Goal: Complete application form: Complete application form

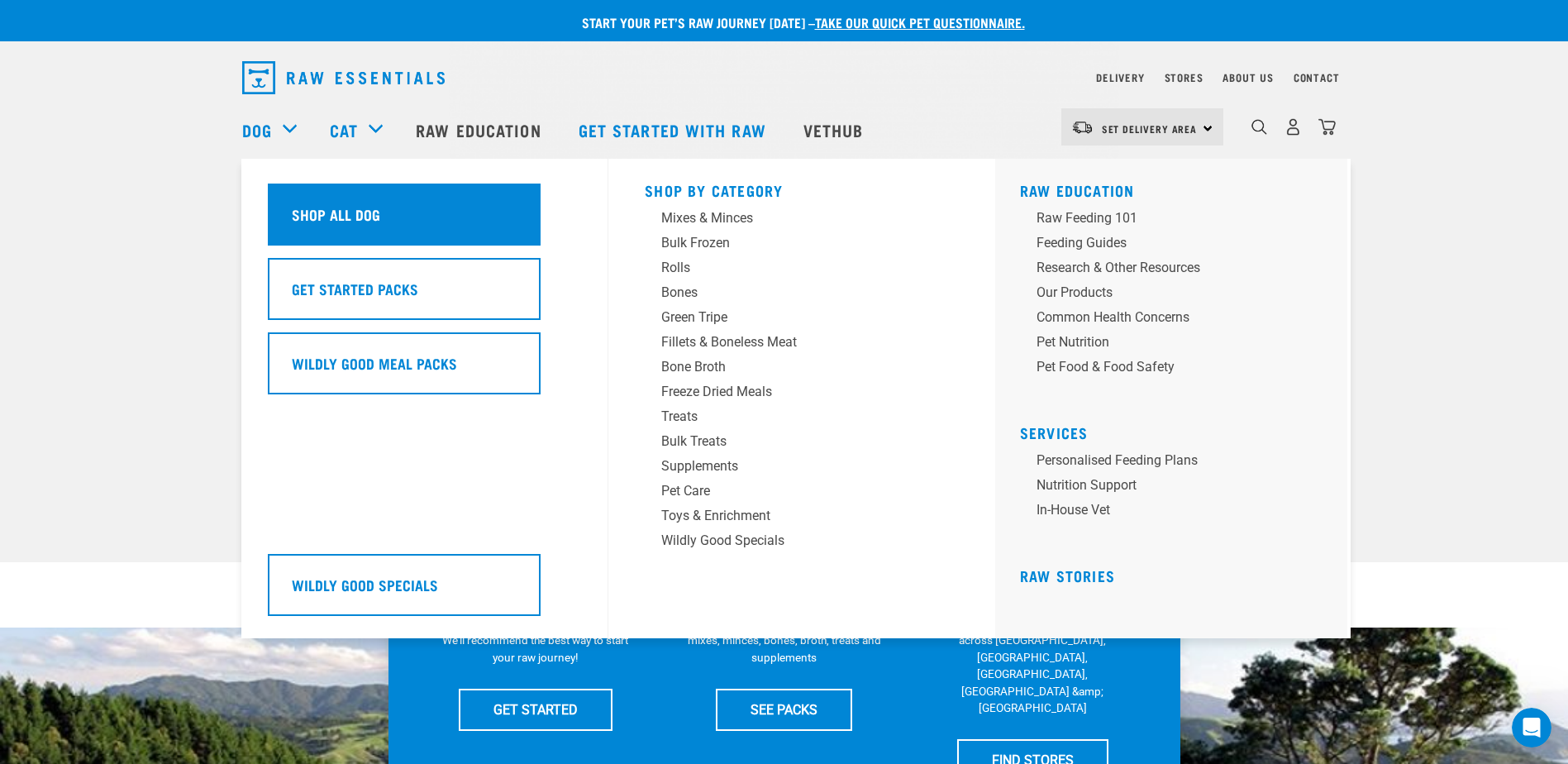
click at [342, 219] on h5 "Shop All Dog" at bounding box center [335, 214] width 88 height 22
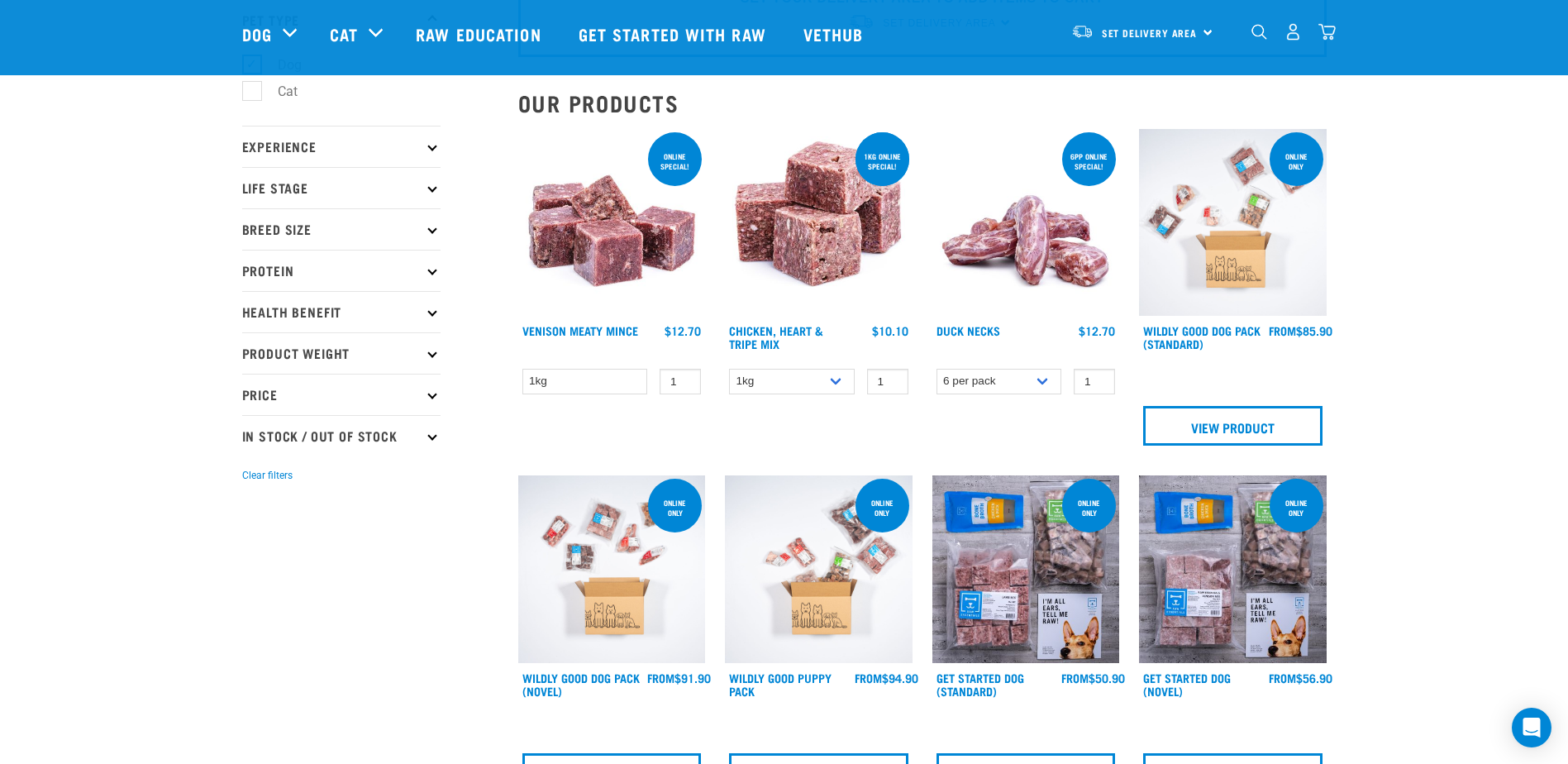
scroll to position [104, 0]
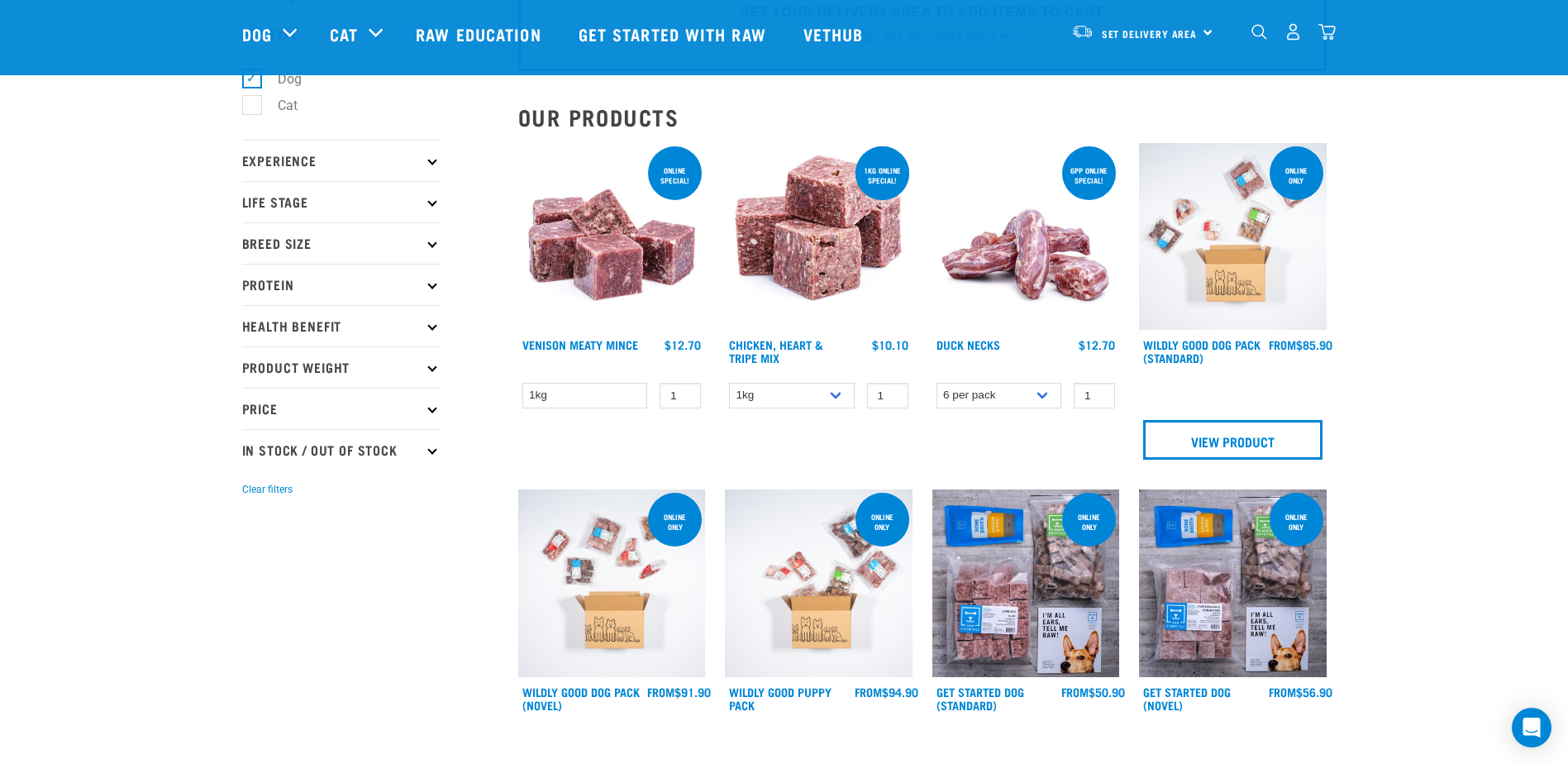
click at [625, 260] on img at bounding box center [612, 236] width 188 height 188
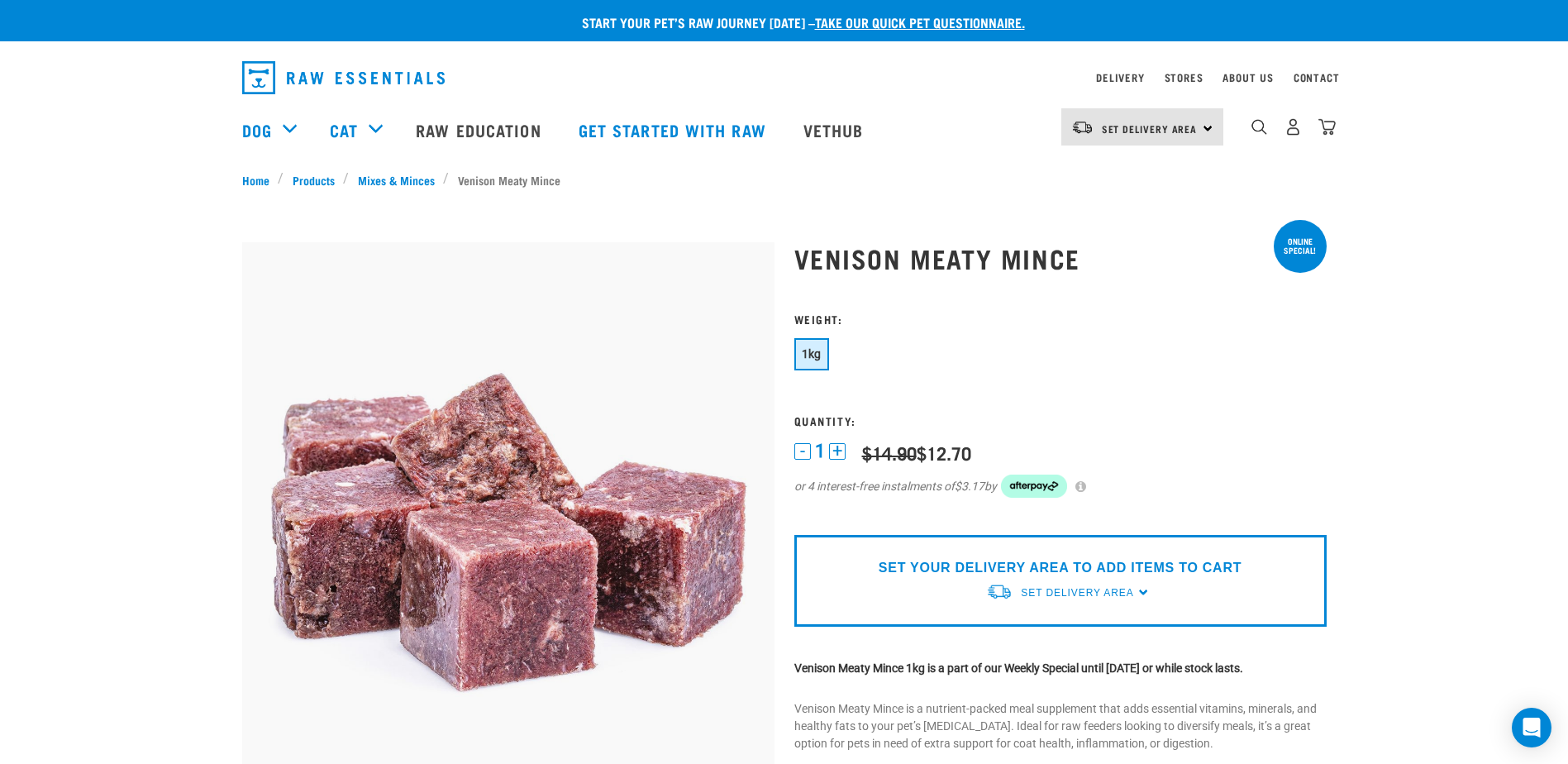
click at [832, 449] on button "+" at bounding box center [837, 451] width 17 height 17
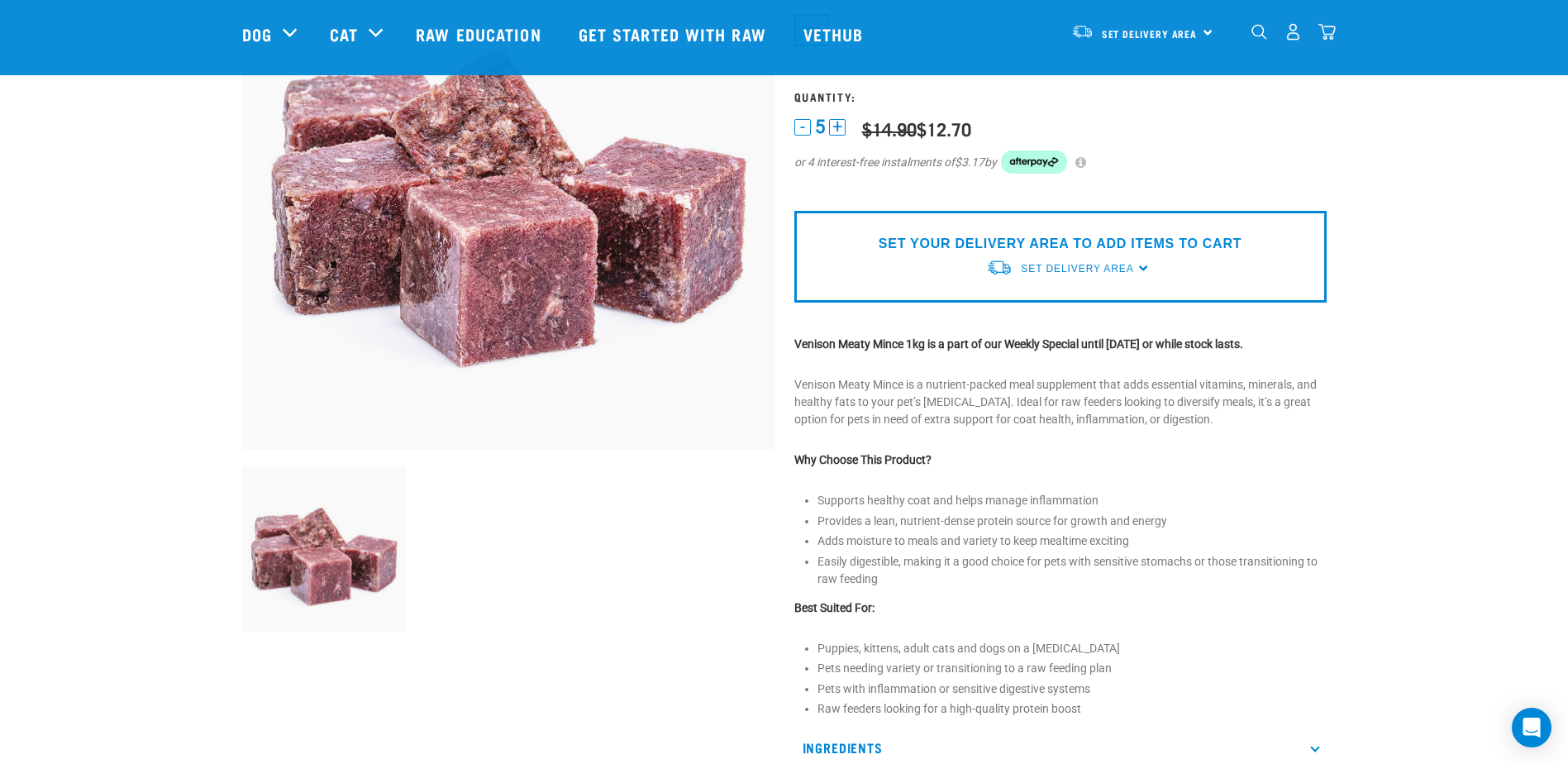
scroll to position [203, 0]
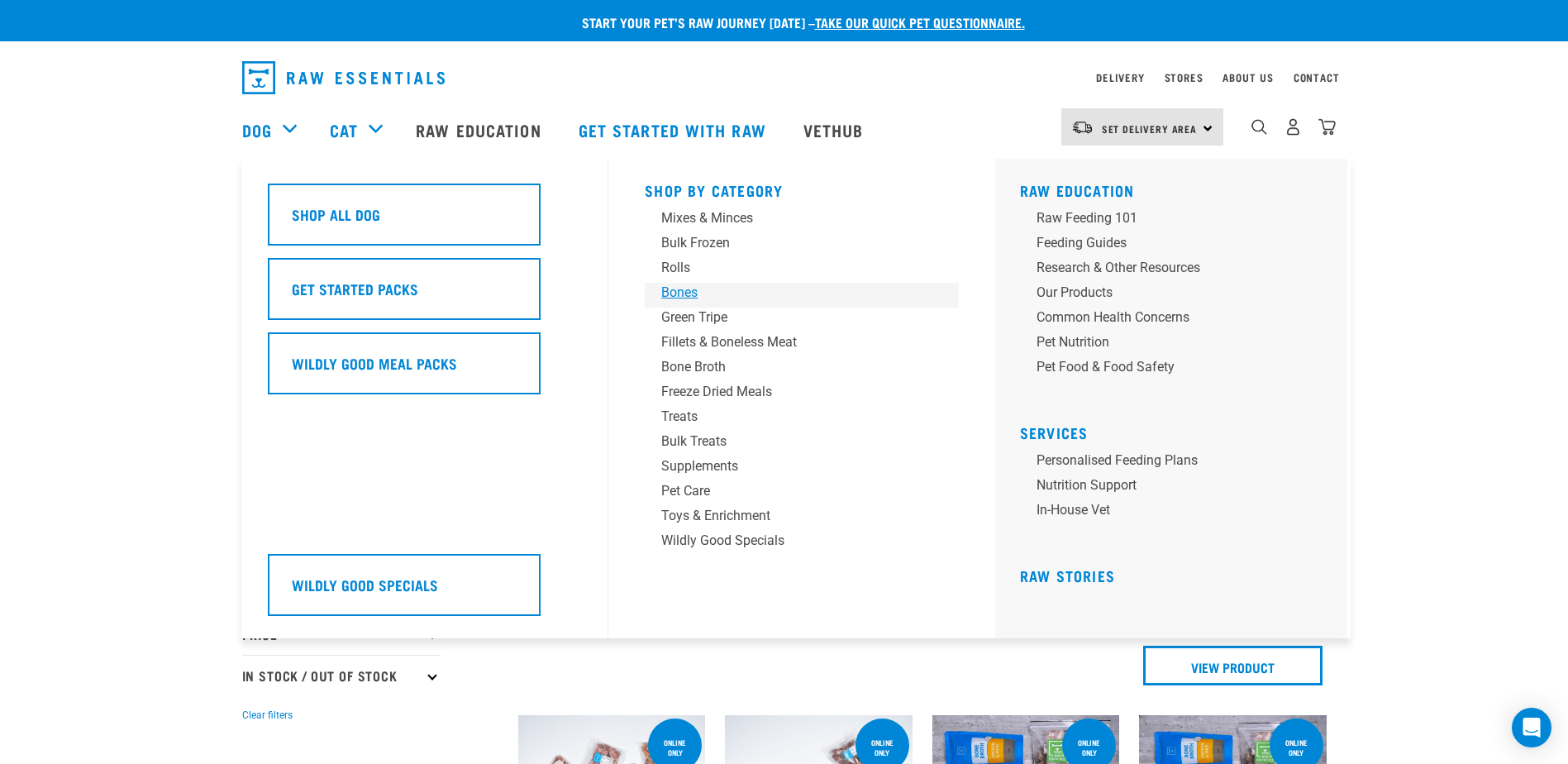
click at [667, 294] on div "Bones" at bounding box center [791, 292] width 258 height 20
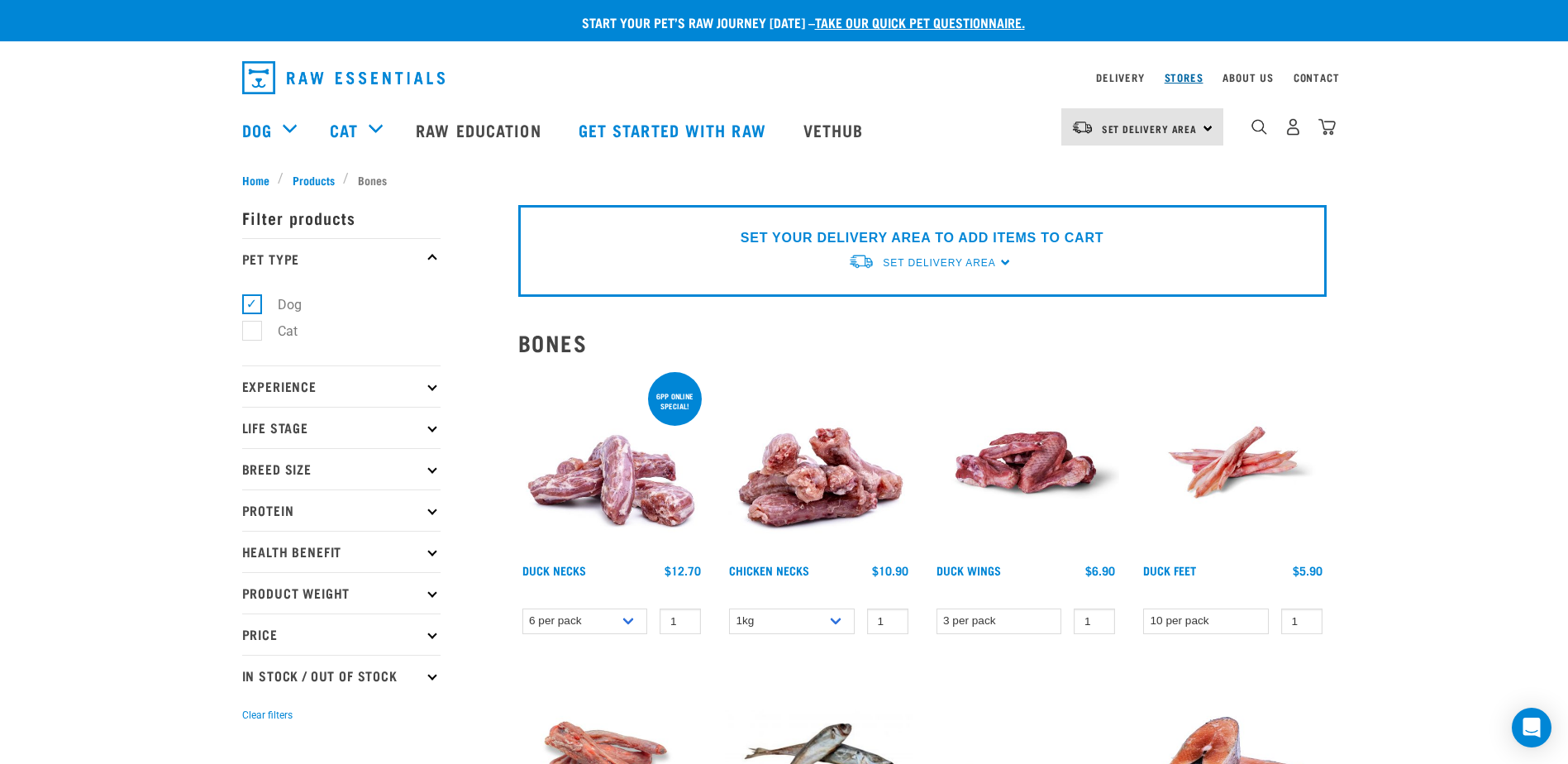
click at [1191, 80] on link "Stores" at bounding box center [1184, 77] width 39 height 6
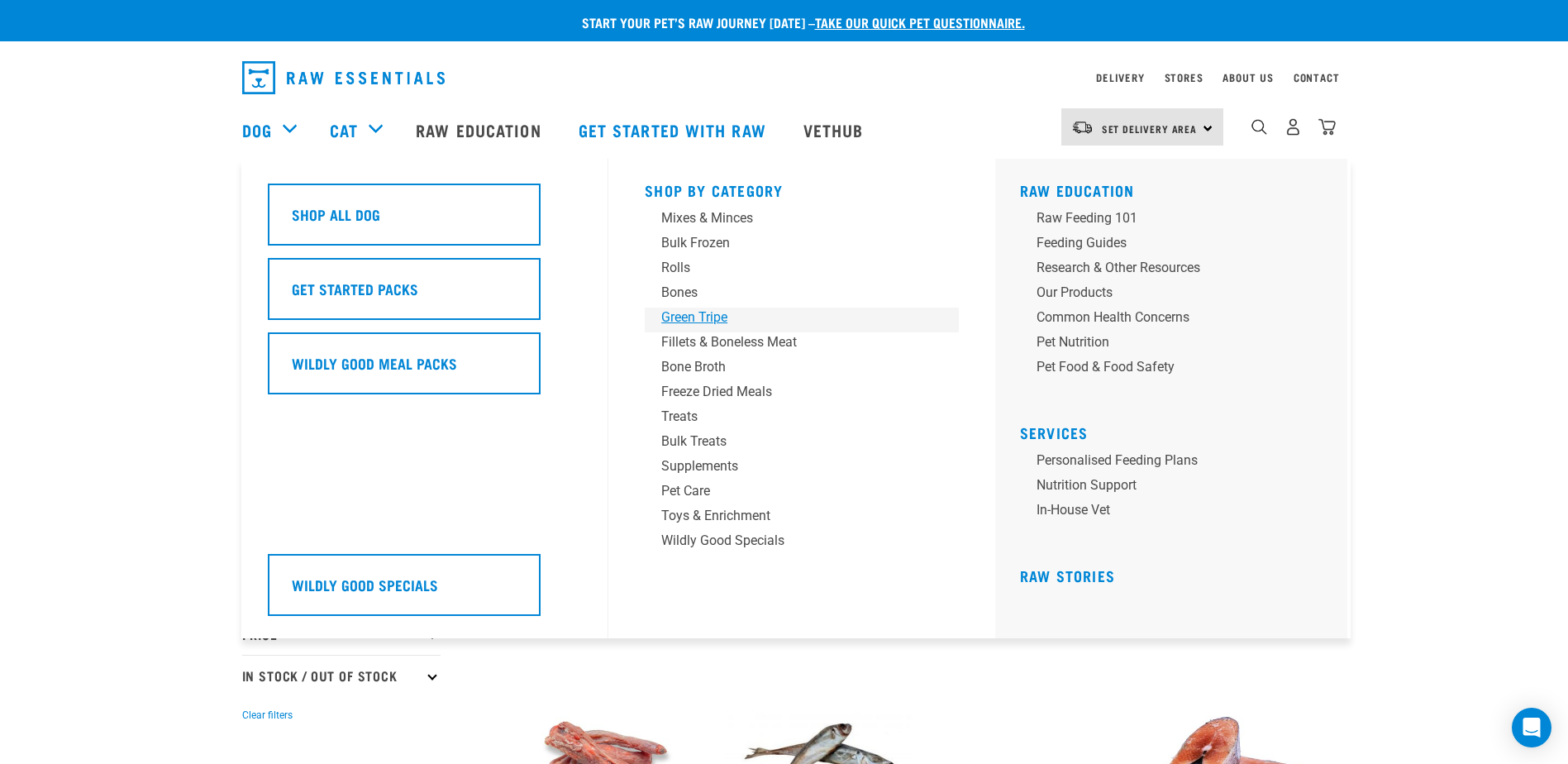
click at [702, 317] on div "Green Tripe" at bounding box center [791, 317] width 258 height 20
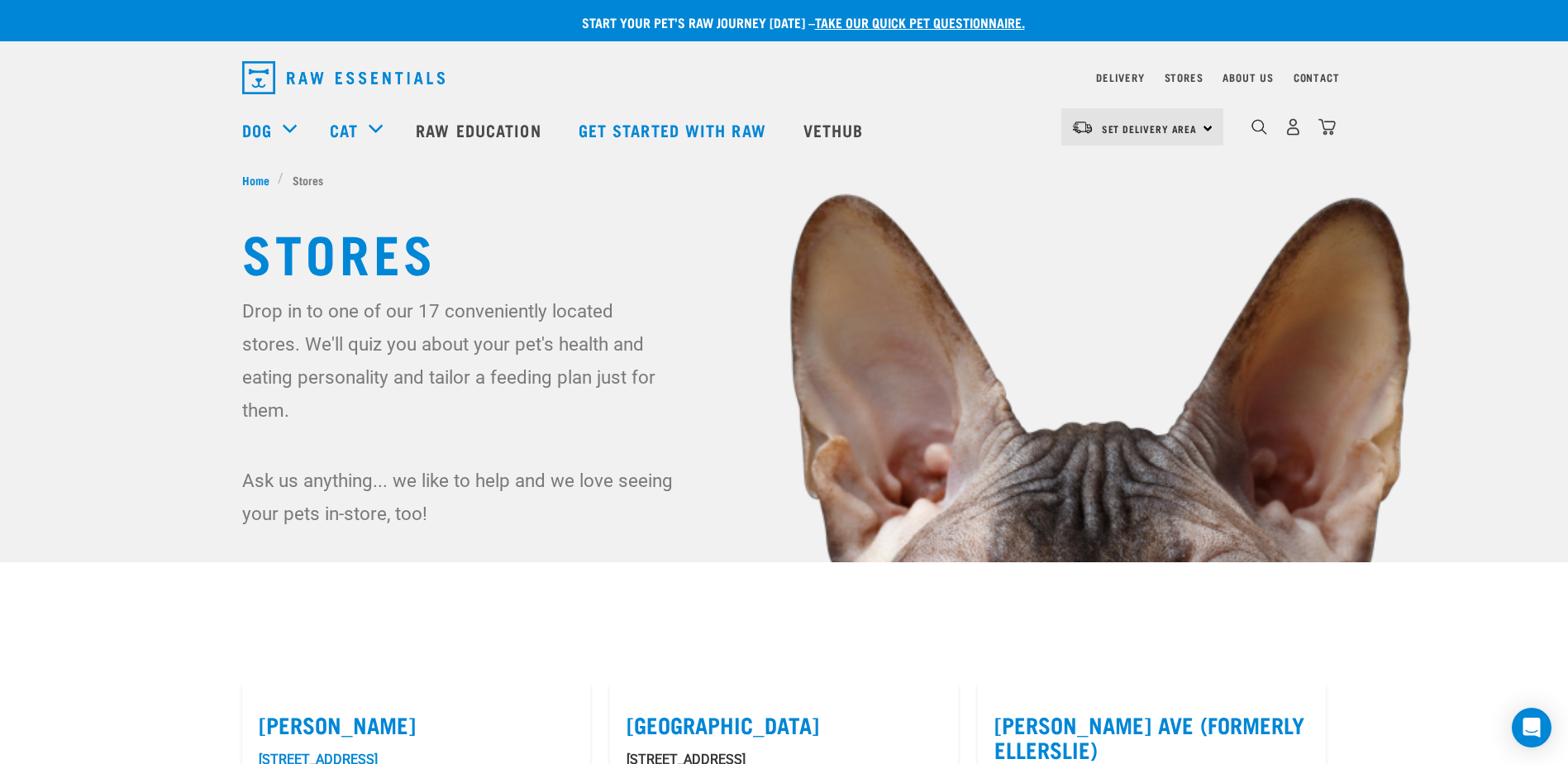
click at [902, 25] on link "take our quick pet questionnaire." at bounding box center [920, 22] width 210 height 8
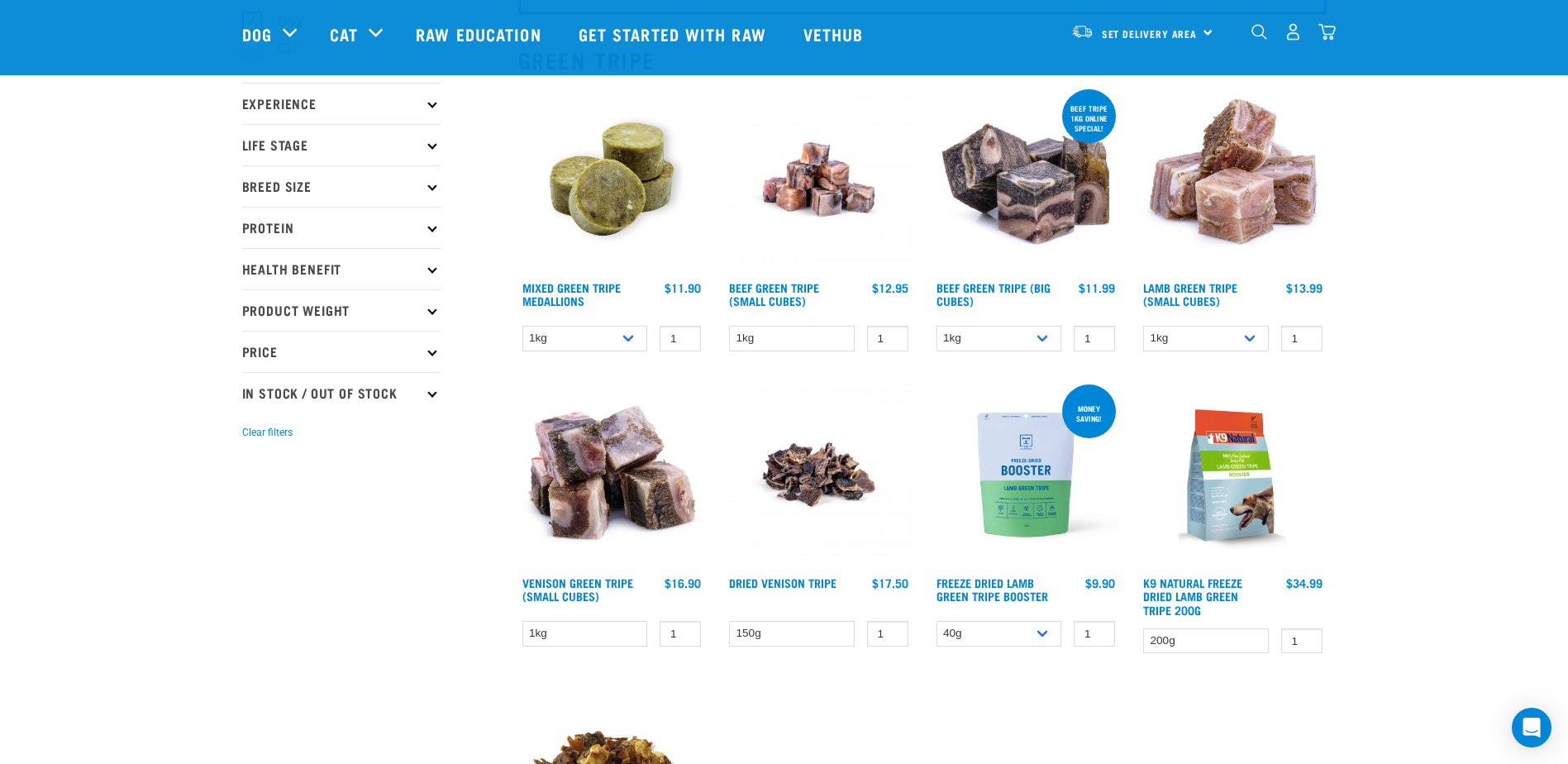
scroll to position [162, 0]
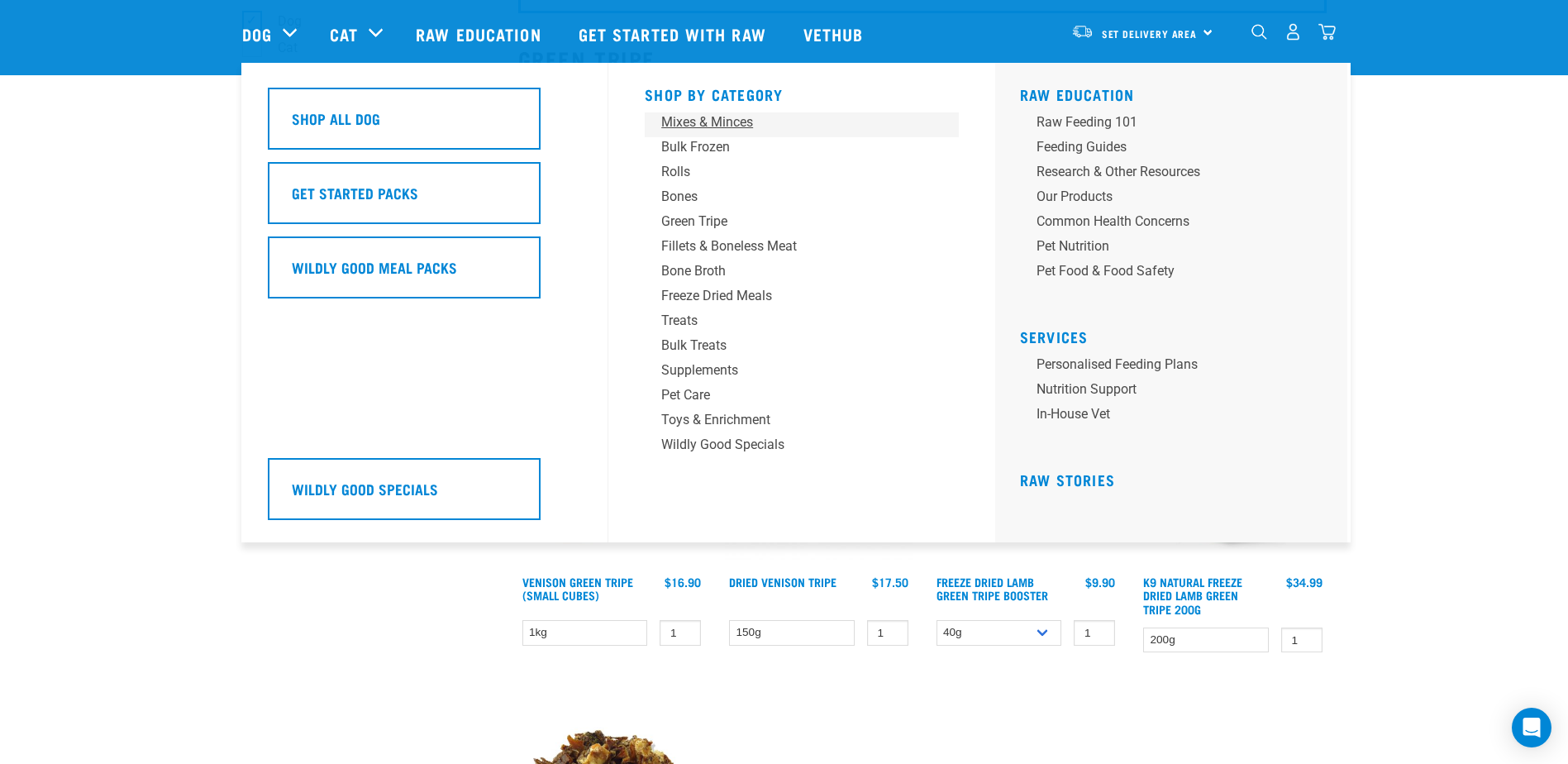
click at [709, 124] on div "Mixes & Minces" at bounding box center [791, 122] width 258 height 20
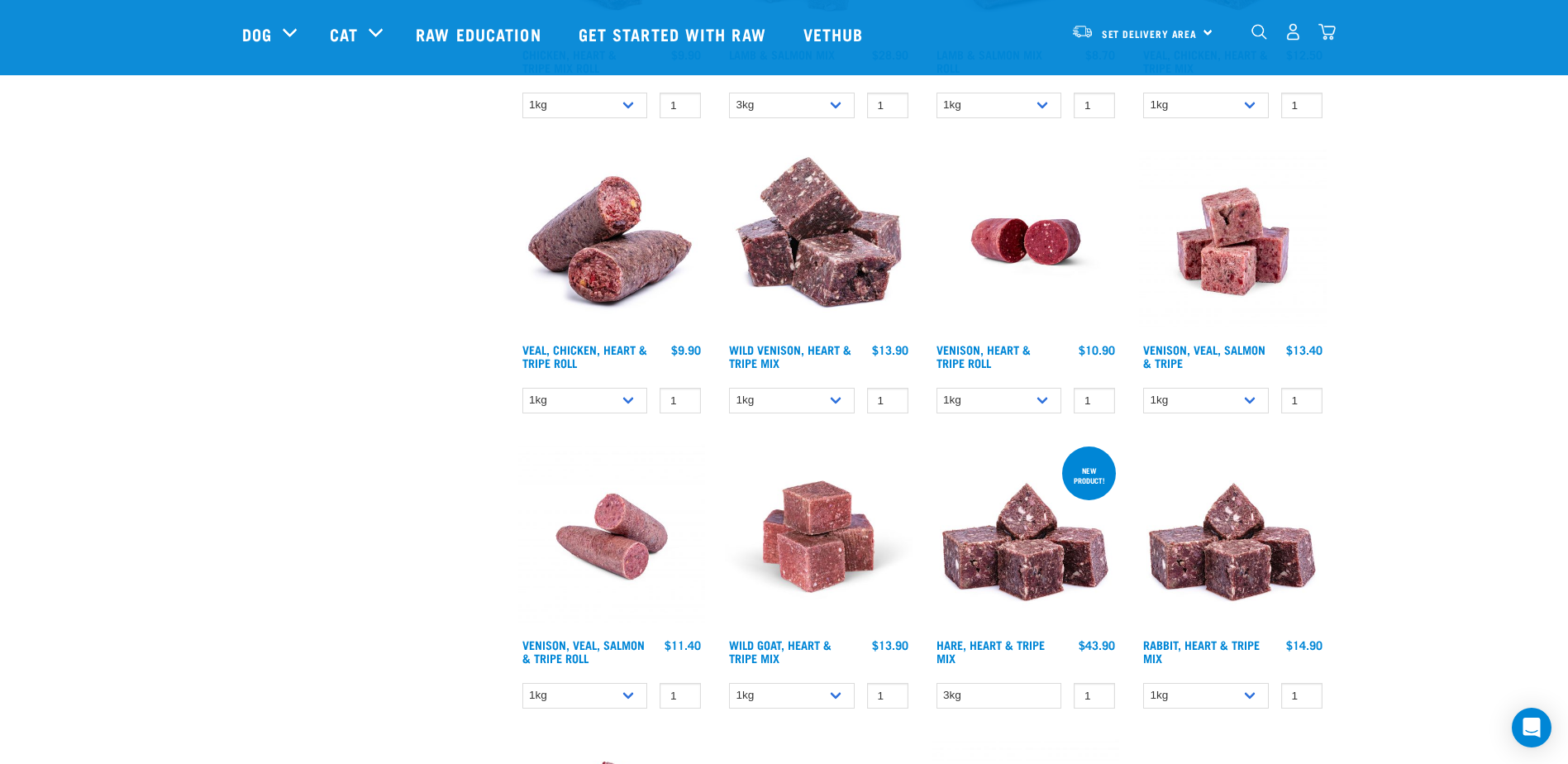
scroll to position [1315, 0]
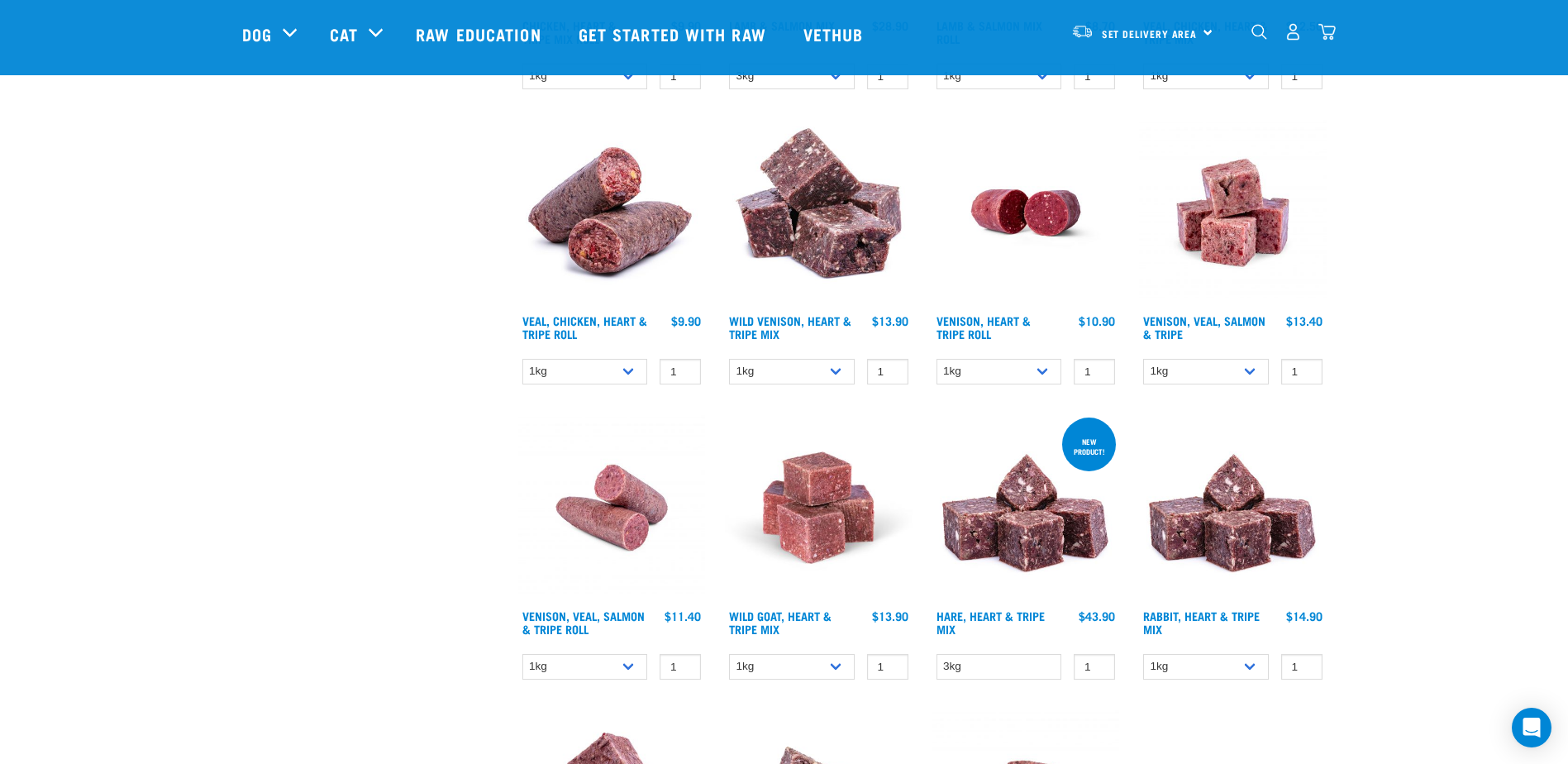
click at [806, 492] on img at bounding box center [818, 508] width 188 height 188
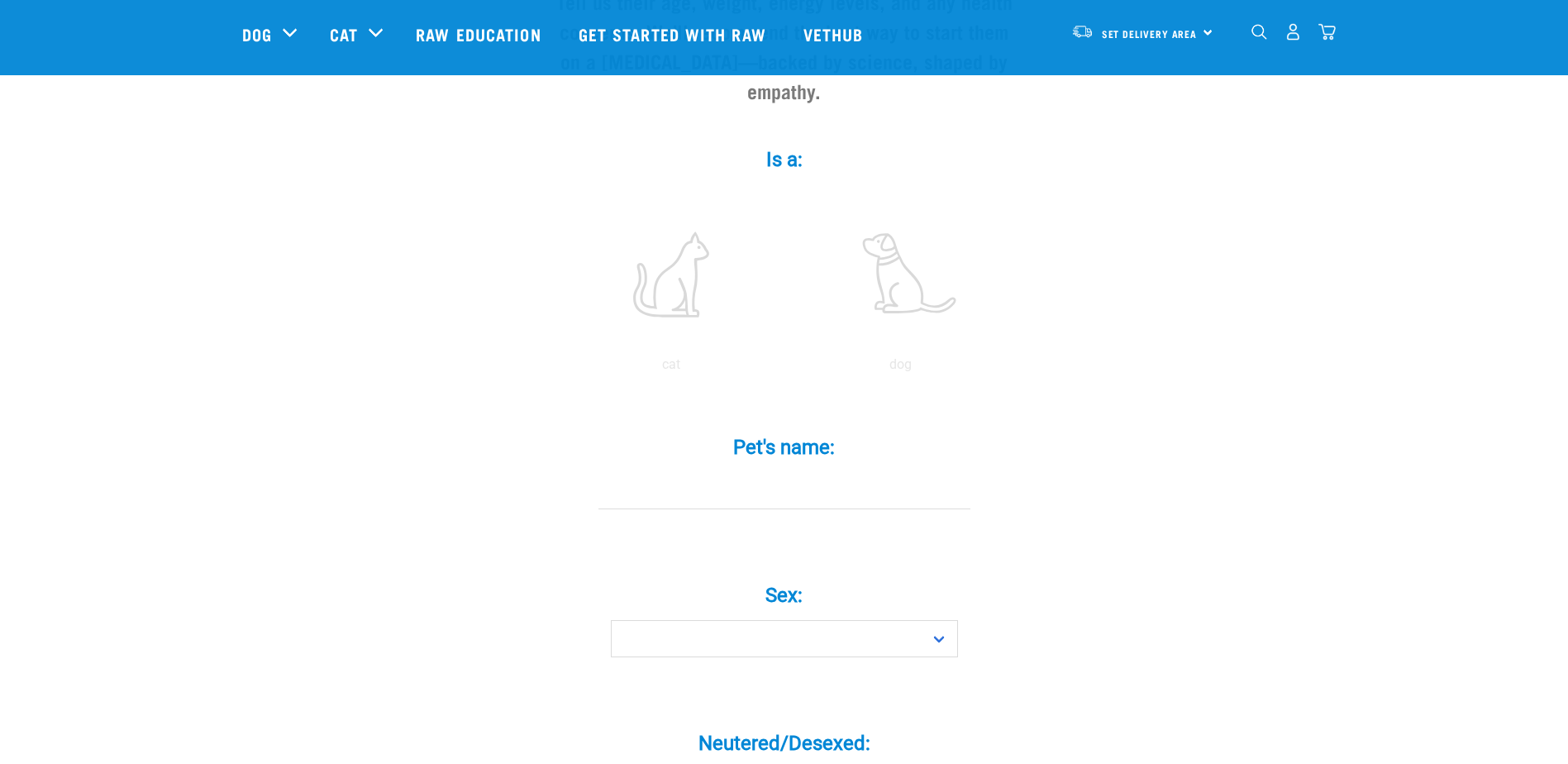
scroll to position [248, 0]
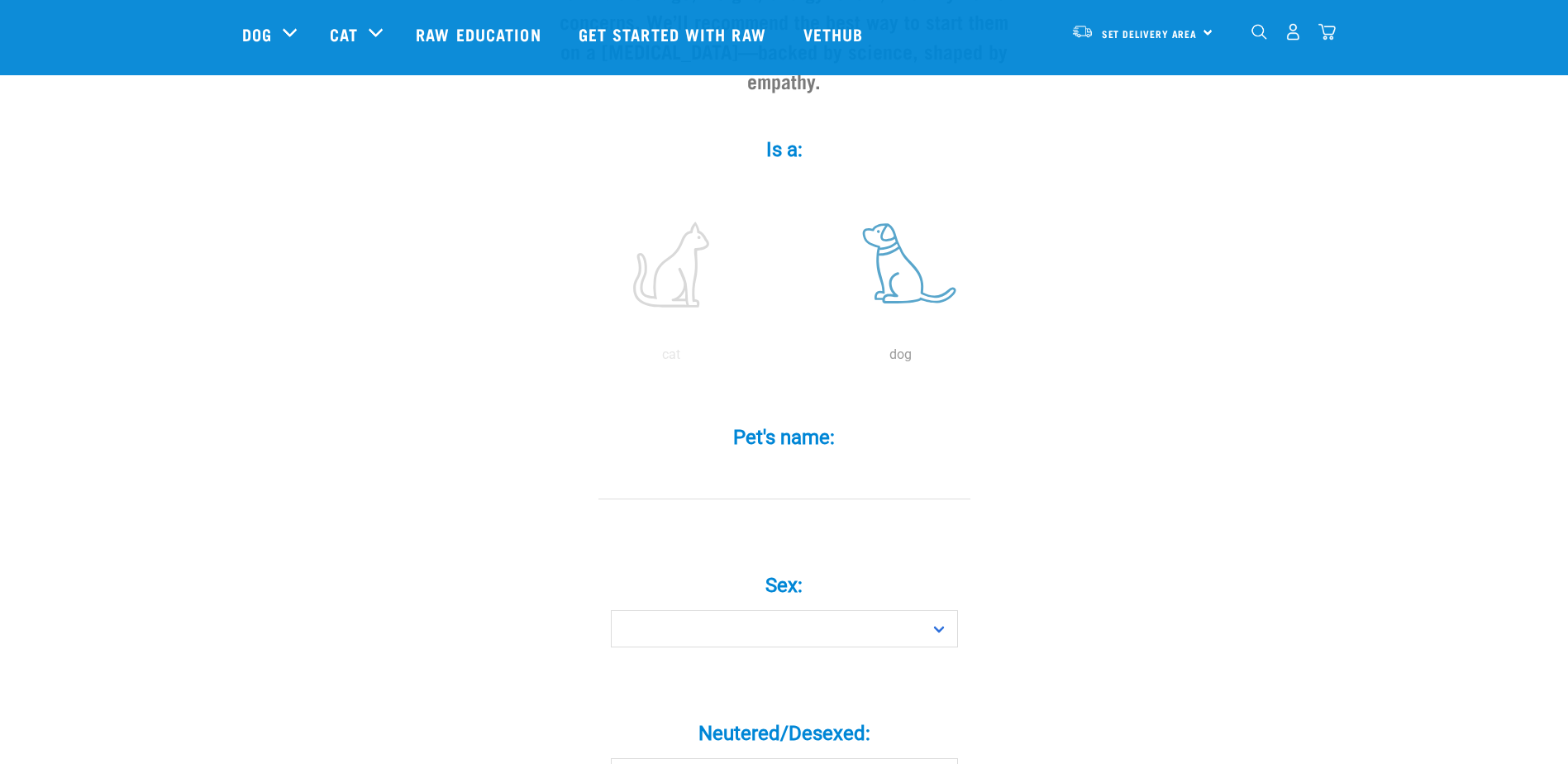
click at [901, 236] on label at bounding box center [901, 264] width 223 height 140
click at [786, 358] on input "radio" at bounding box center [786, 358] width 0 height 0
click at [815, 462] on input "Pet's name: *" at bounding box center [784, 481] width 372 height 38
type input "Mac"
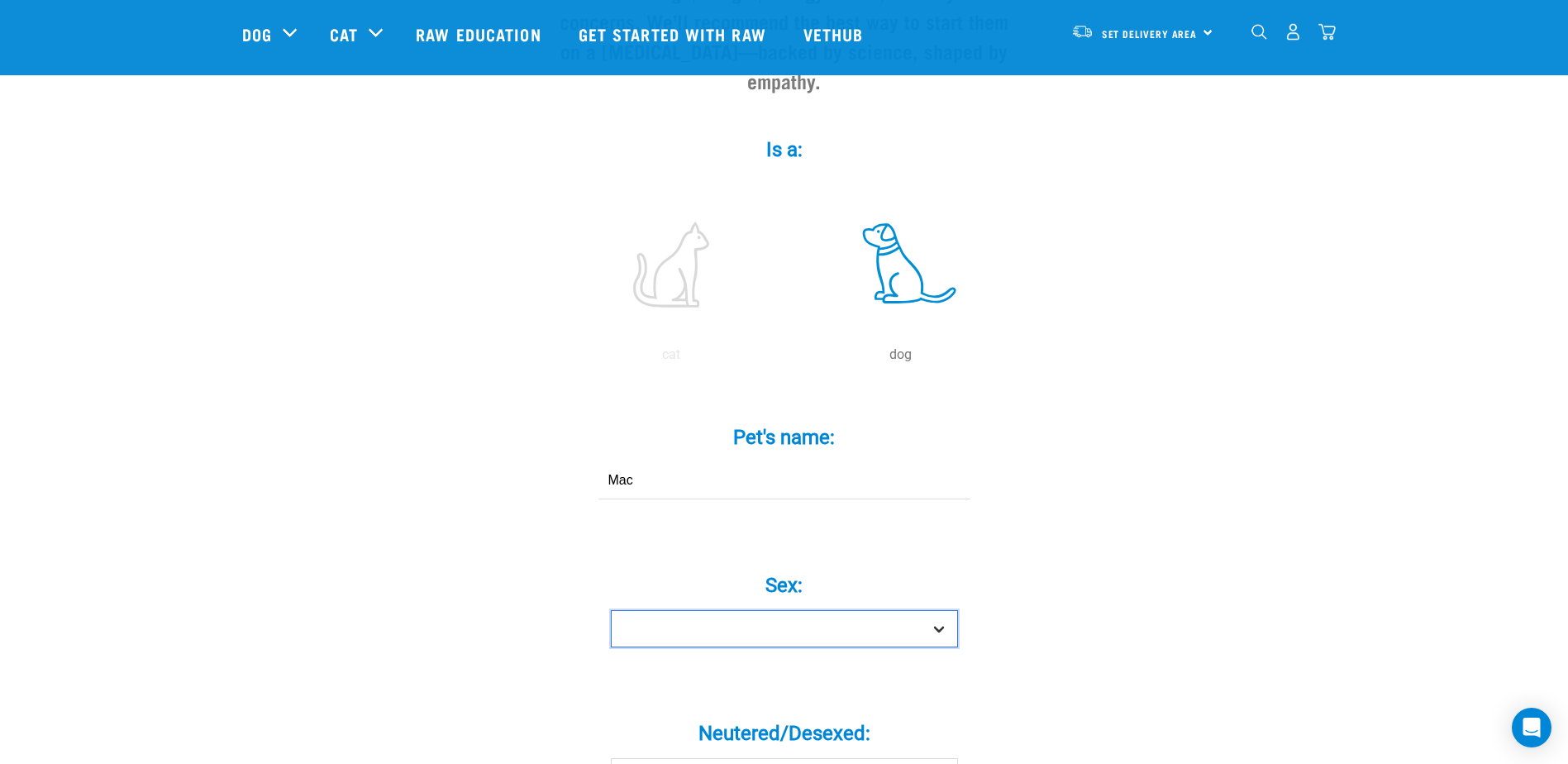
click at [803, 612] on select "Boy Girl" at bounding box center [784, 628] width 347 height 38
select select "boy"
click at [611, 610] on select "Boy Girl" at bounding box center [784, 628] width 347 height 38
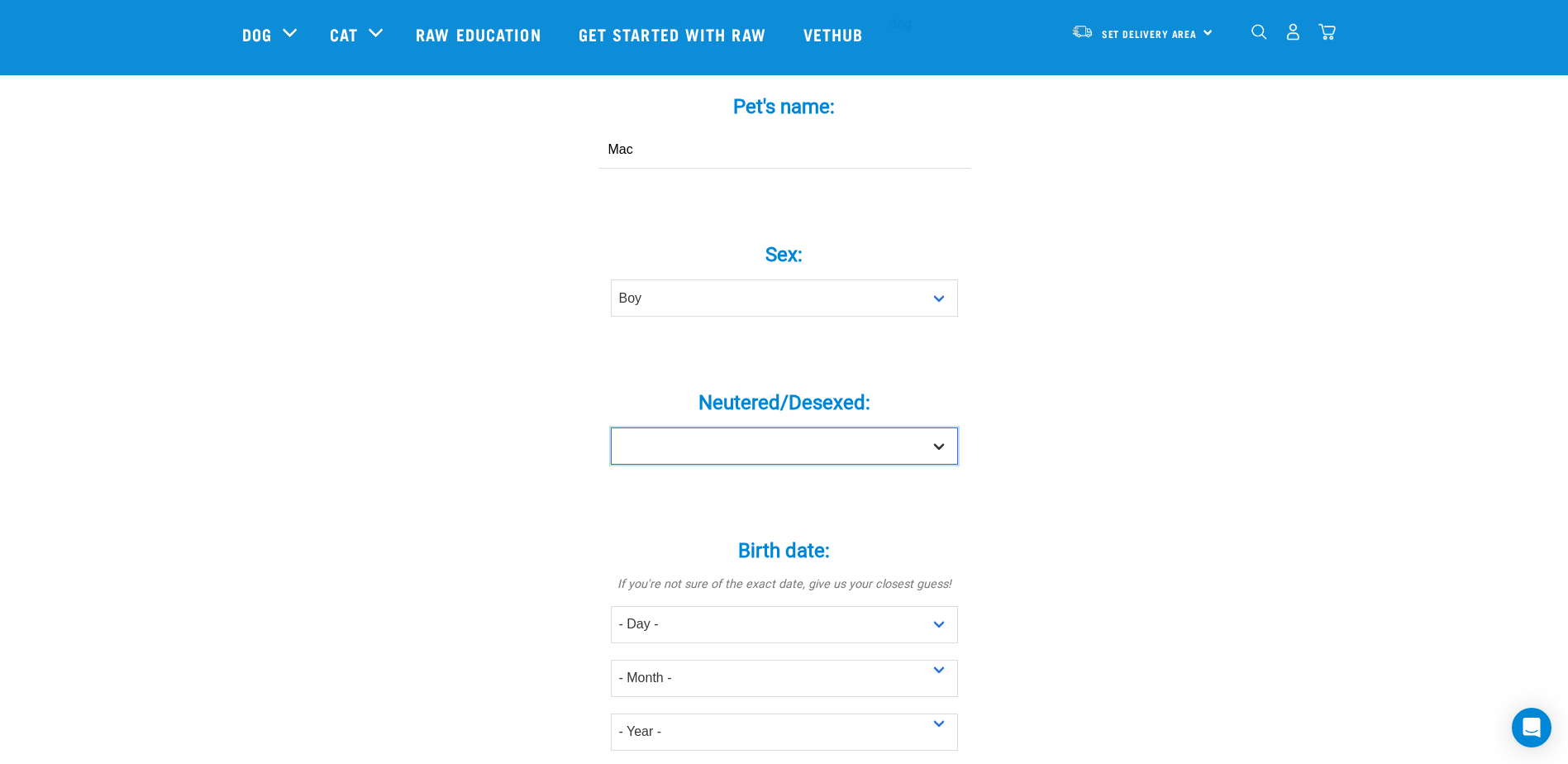
click at [839, 427] on select "Yes No" at bounding box center [784, 446] width 347 height 38
select select "yes"
click at [611, 427] on select "Yes No" at bounding box center [784, 446] width 347 height 38
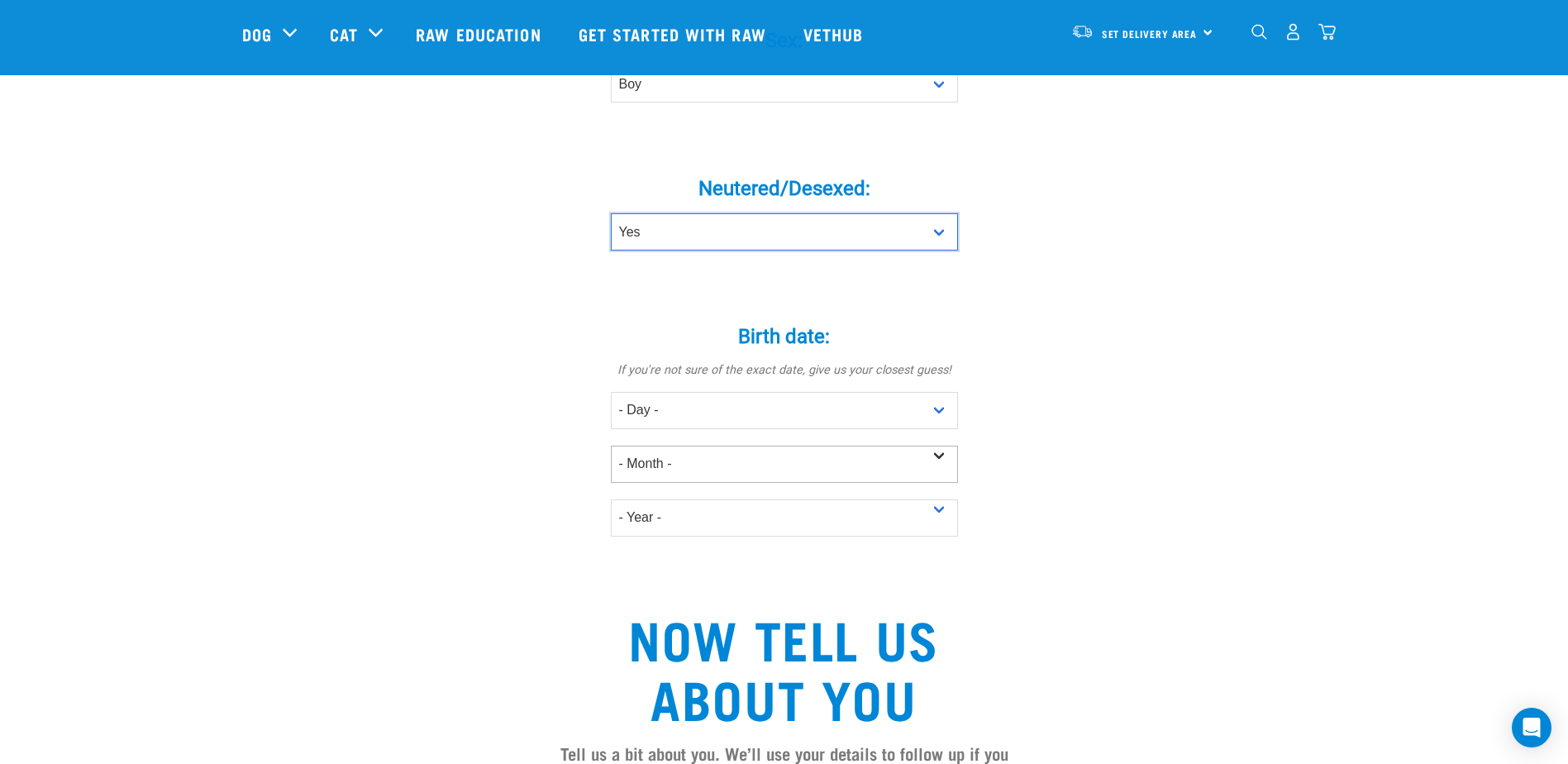
scroll to position [827, 0]
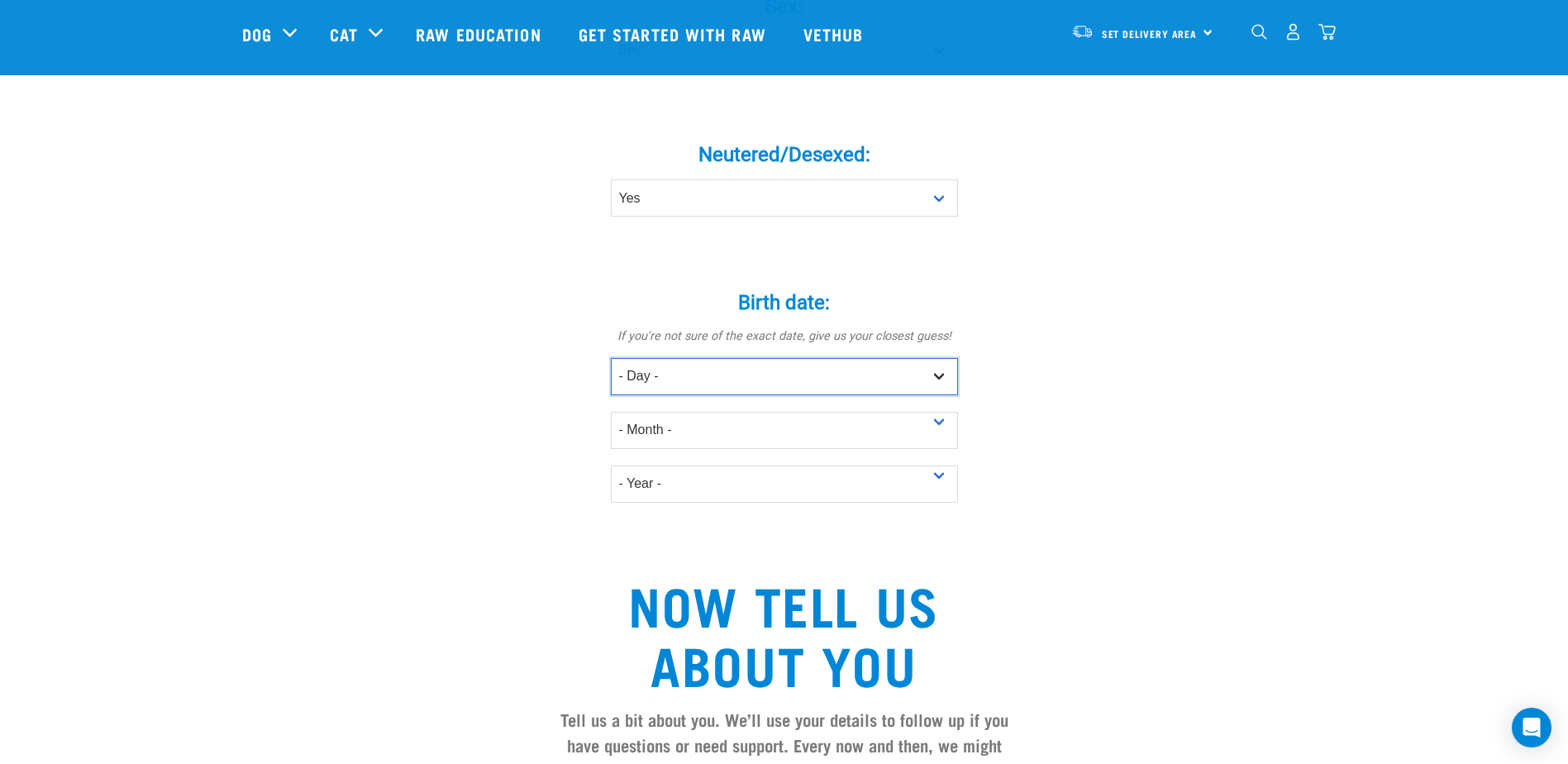
click at [829, 358] on select "- Day - 1 2 3 4 5 6 7 8 9 10 11 12 13 14 15 16 17 18 19 20 21 22 23 24 25 26 27" at bounding box center [784, 376] width 347 height 38
select select "6"
click at [611, 358] on select "- Day - 1 2 3 4 5 6 7 8 9 10 11 12 13 14 15 16 17 18 19 20 21 22 23 24 25 26 27" at bounding box center [784, 376] width 347 height 38
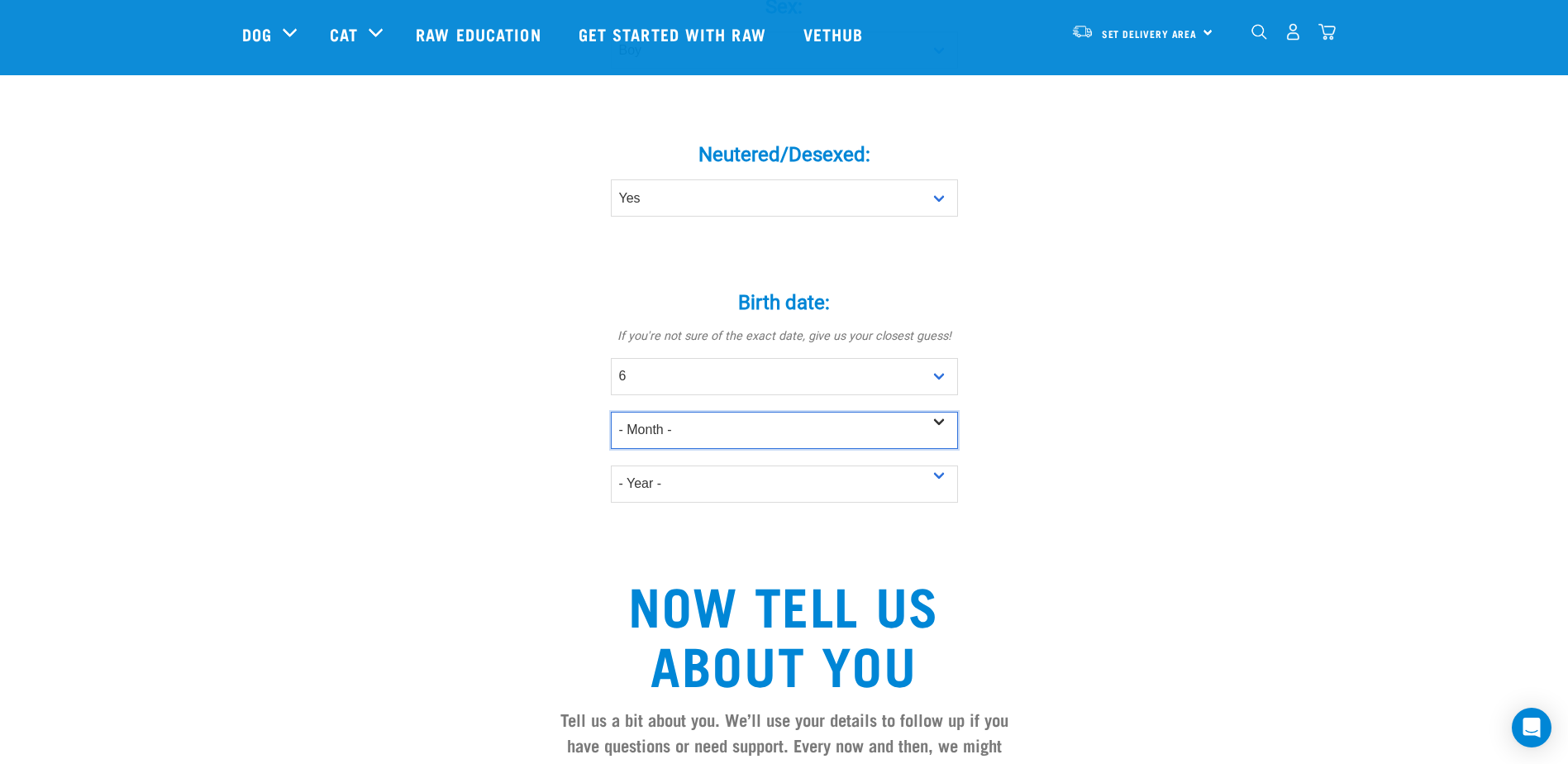
click at [756, 412] on select "- Month - January February March April May June July August September October N…" at bounding box center [784, 430] width 347 height 38
select select "April"
click at [611, 412] on select "- Month - January February March April May June July August September October N…" at bounding box center [784, 430] width 347 height 38
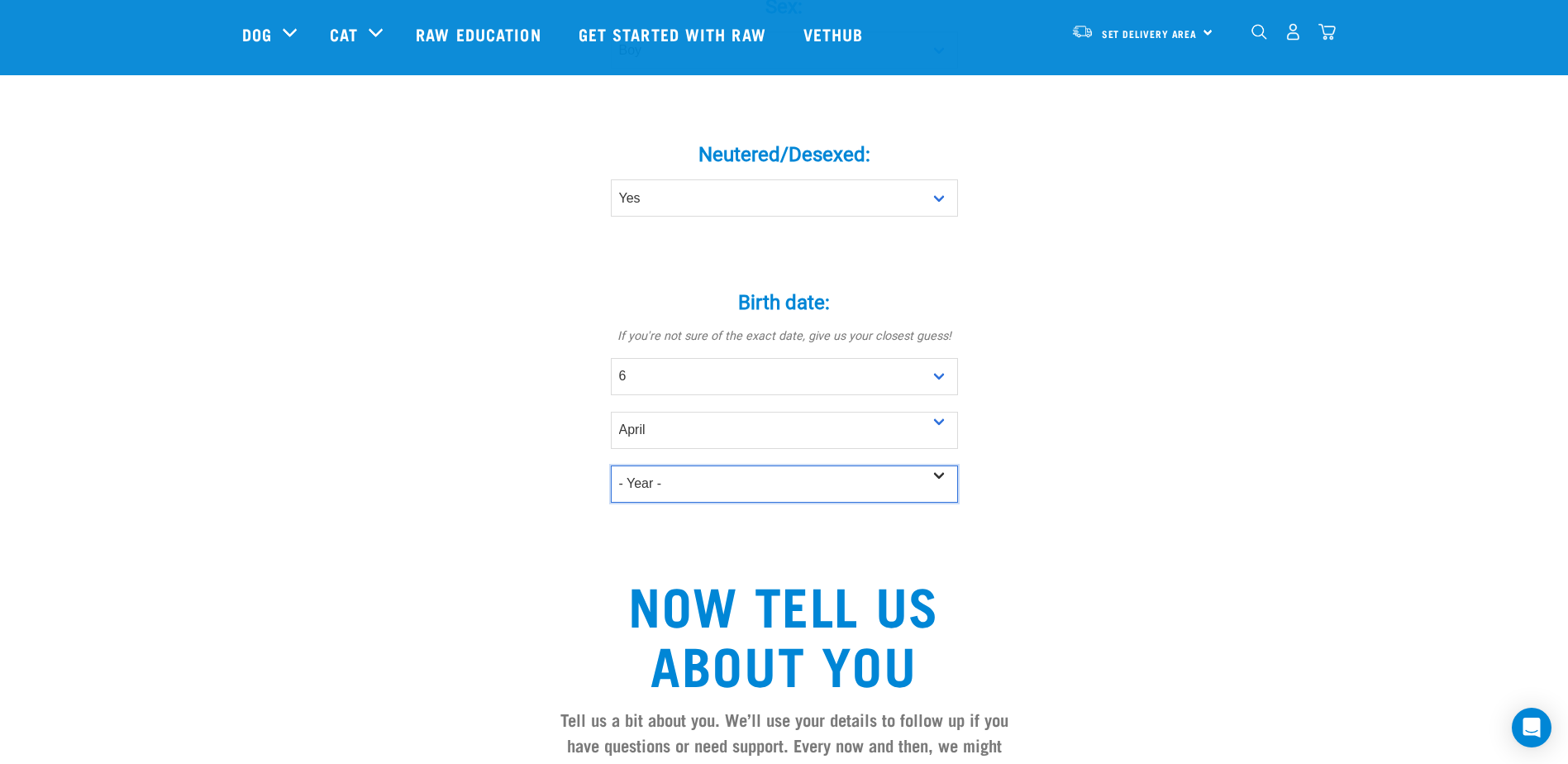
click at [838, 465] on select "- Year - 2025 2024 2023 2022 2021 2020 2019 2018 2017 2016 2015 2014 2013 2012" at bounding box center [784, 483] width 347 height 38
select select "2022"
click at [611, 465] on select "- Year - 2025 2024 2023 2022 2021 2020 2019 2018 2017 2016 2015 2014 2013 2012" at bounding box center [784, 483] width 347 height 38
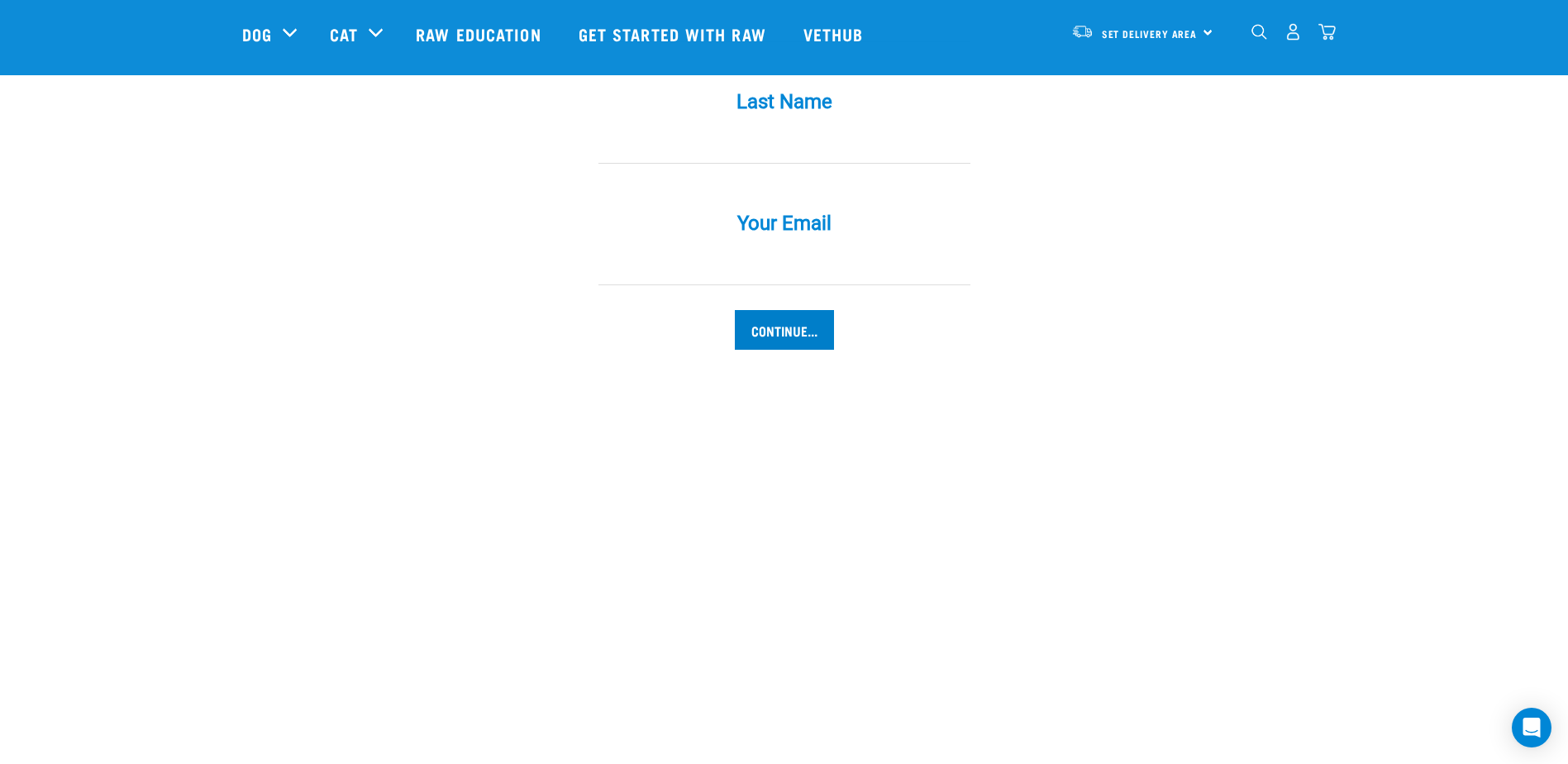
scroll to position [1653, 0]
